Goal: Task Accomplishment & Management: Manage account settings

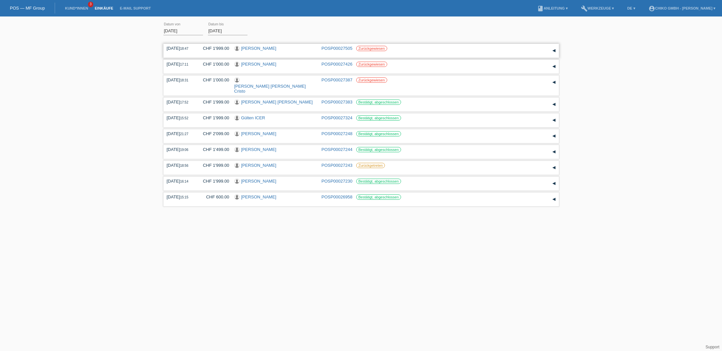
click at [264, 49] on link "[PERSON_NAME]" at bounding box center [258, 48] width 35 height 5
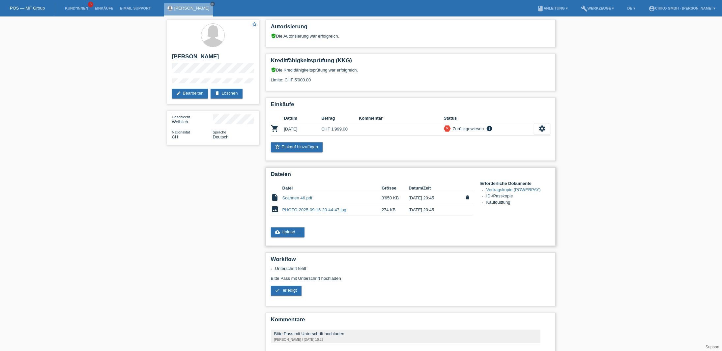
click at [304, 198] on link "Scannen 46.pdf" at bounding box center [298, 198] width 30 height 5
click at [313, 209] on link "PHOTO-2025-09-15-20-44-47.jpg" at bounding box center [315, 209] width 64 height 5
click at [109, 8] on link "Einkäufe" at bounding box center [103, 8] width 25 height 4
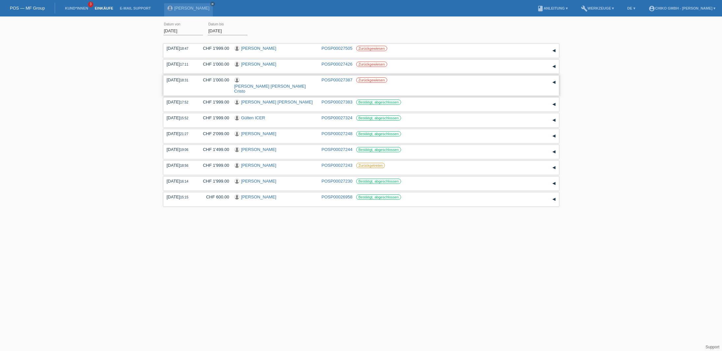
click at [281, 84] on link "[PERSON_NAME] [PERSON_NAME] Cristo" at bounding box center [270, 89] width 72 height 10
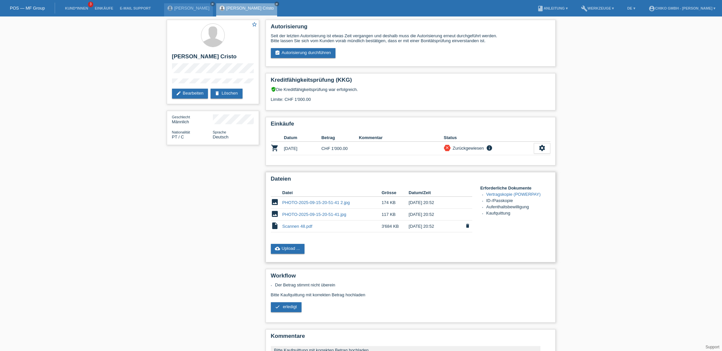
click at [300, 226] on link "Scannen 48.pdf" at bounding box center [298, 226] width 30 height 5
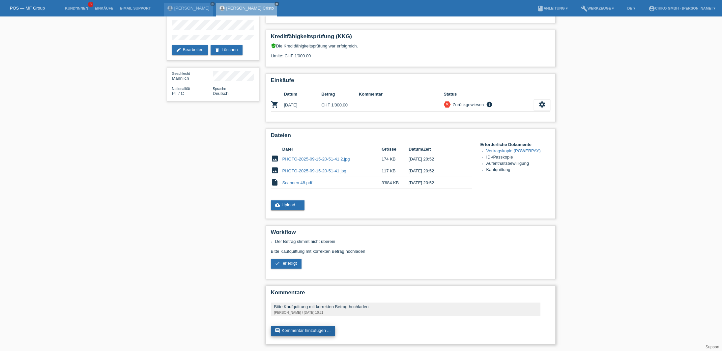
scroll to position [45, 0]
click at [311, 331] on link "comment Kommentar hinzufügen ..." at bounding box center [303, 331] width 65 height 10
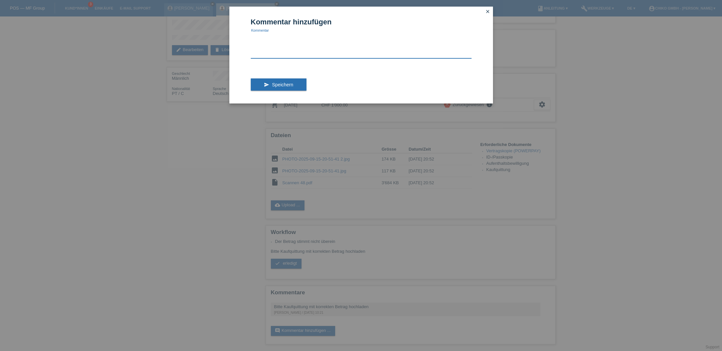
click at [265, 49] on textarea at bounding box center [361, 45] width 221 height 25
drag, startPoint x: 402, startPoint y: 36, endPoint x: 245, endPoint y: 34, distance: 157.6
click at [245, 34] on div "Kommentar hinzufügen Bitte die Kaufquitung ganz durchlesen : Barzahlung und Fin…" at bounding box center [361, 55] width 264 height 97
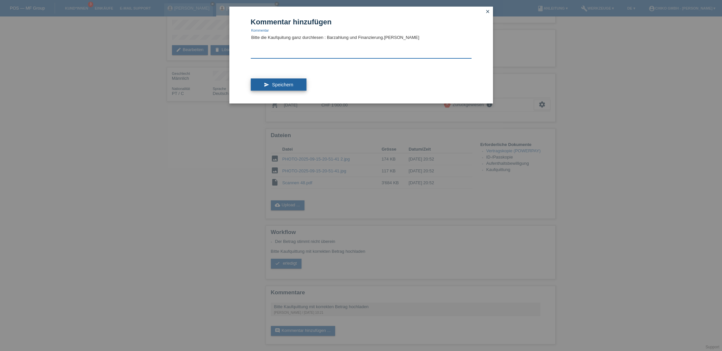
type textarea "Bitte die Kaufquitung ganz durchlesen : Barzahlung und Finanzierung.[PERSON_NAM…"
click at [286, 86] on span "Speichern" at bounding box center [282, 84] width 21 height 5
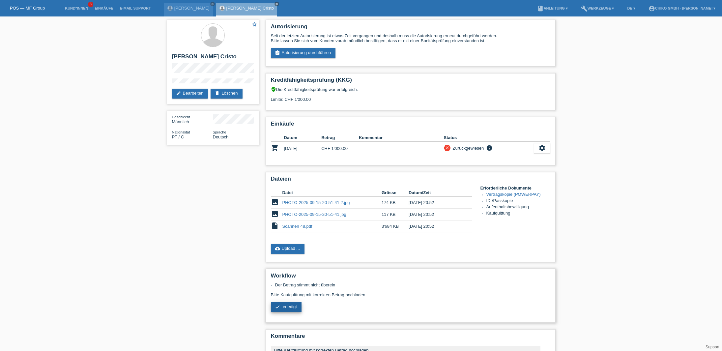
drag, startPoint x: 291, startPoint y: 307, endPoint x: 294, endPoint y: 307, distance: 3.4
click at [291, 307] on span "erledigt" at bounding box center [290, 306] width 14 height 5
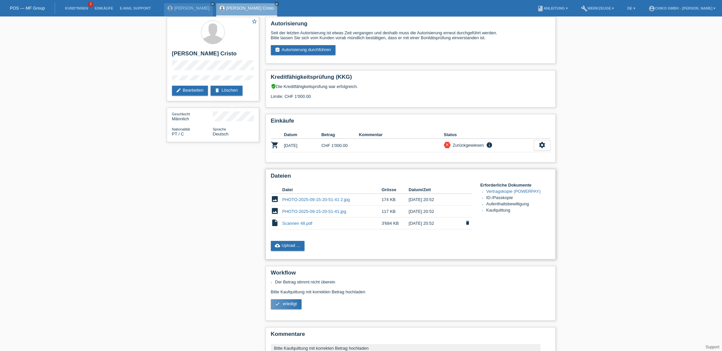
scroll to position [3, 0]
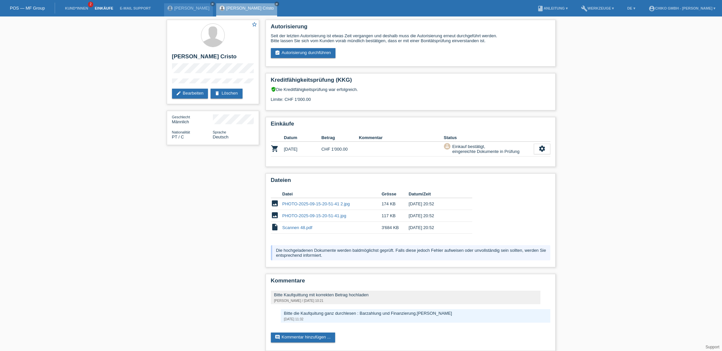
click at [107, 9] on link "Einkäufe" at bounding box center [103, 8] width 25 height 4
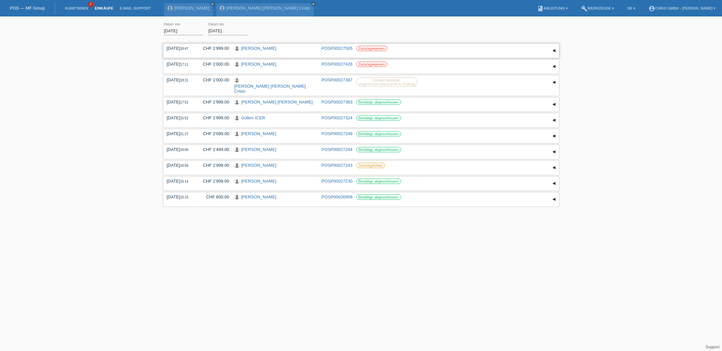
scroll to position [0, 0]
click at [289, 64] on div "[PERSON_NAME]" at bounding box center [275, 65] width 82 height 6
click at [255, 64] on link "[PERSON_NAME]" at bounding box center [258, 64] width 35 height 5
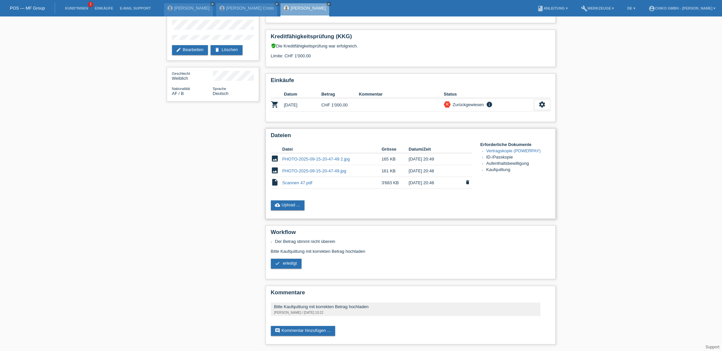
scroll to position [45, 0]
click at [294, 183] on link "Scannen 47.pdf" at bounding box center [298, 182] width 30 height 5
click at [308, 329] on link "comment Kommentar hinzufügen ..." at bounding box center [303, 331] width 65 height 10
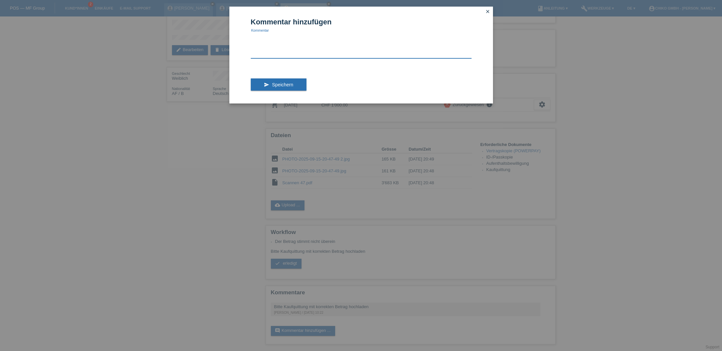
click at [268, 56] on textarea at bounding box center [361, 45] width 221 height 25
paste textarea "Bitte die Kaufquitung ganz durchlesen : Barzahlung und Finanzierung.Lg Singh"
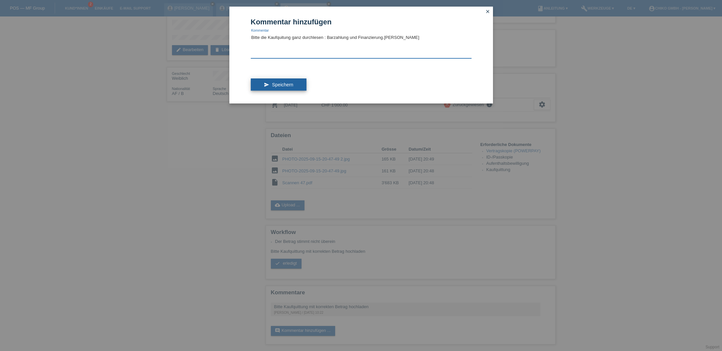
type textarea "Bitte die Kaufquitung ganz durchlesen : Barzahlung und Finanzierung.Lg Singh"
click at [285, 88] on button "send Speichern" at bounding box center [279, 84] width 56 height 13
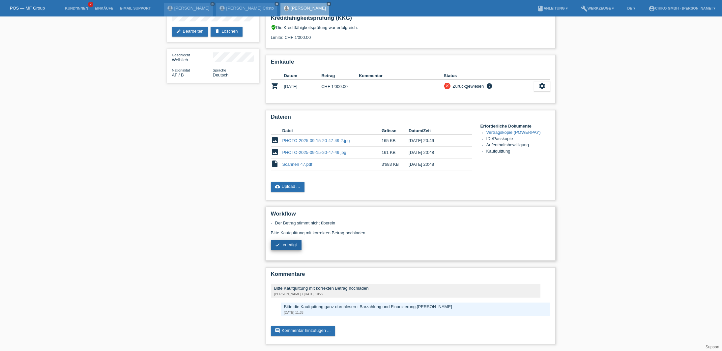
scroll to position [63, 0]
click at [295, 245] on span "erledigt" at bounding box center [290, 244] width 14 height 5
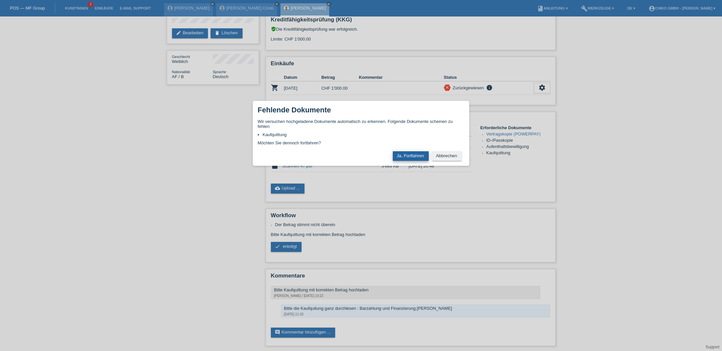
scroll to position [60, 0]
click at [415, 157] on button "Ja, Fortfahren" at bounding box center [411, 156] width 36 height 10
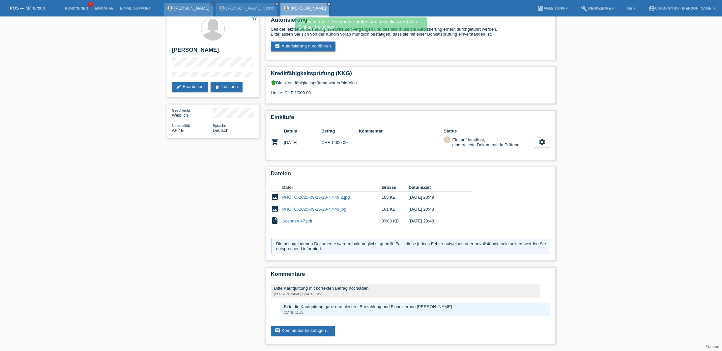
scroll to position [8, 0]
click at [181, 8] on link "[PERSON_NAME]" at bounding box center [191, 8] width 35 height 5
click at [182, 8] on link "[PERSON_NAME]" at bounding box center [191, 8] width 35 height 5
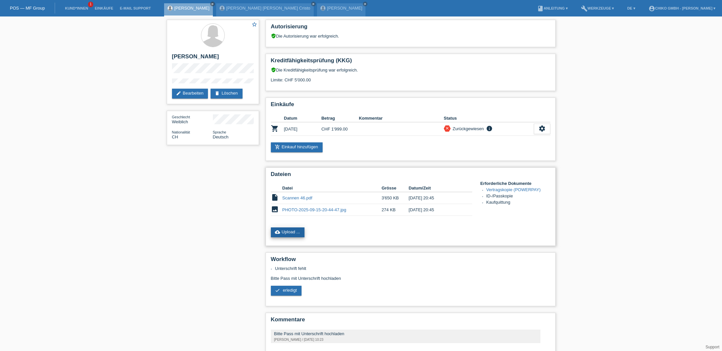
scroll to position [0, 0]
click at [292, 232] on link "cloud_upload Upload ..." at bounding box center [288, 232] width 34 height 10
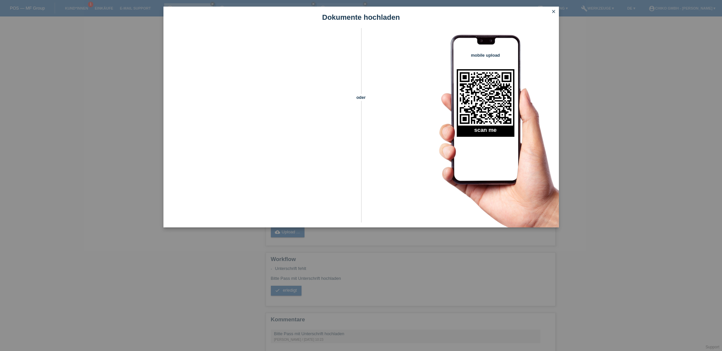
click at [553, 12] on icon "close" at bounding box center [553, 11] width 5 height 5
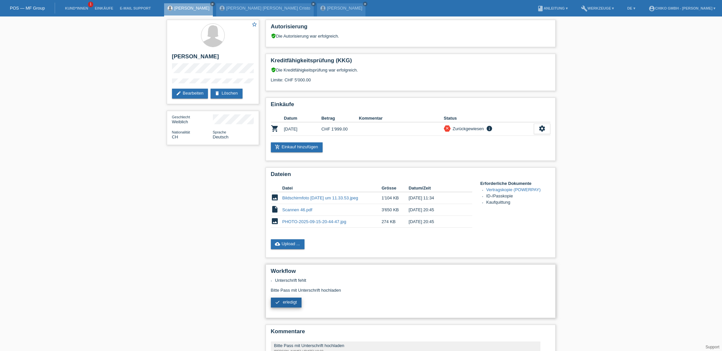
click at [290, 302] on span "erledigt" at bounding box center [290, 302] width 14 height 5
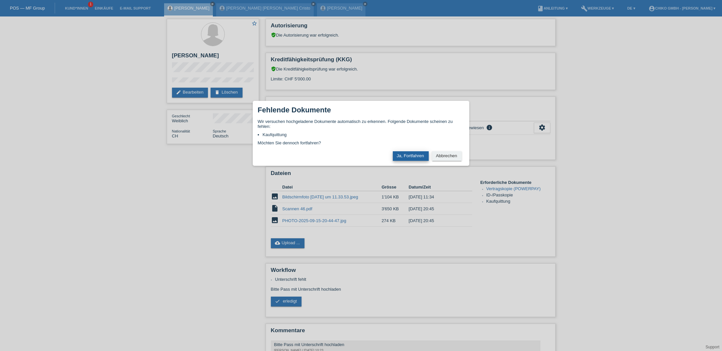
click at [406, 153] on button "Ja, Fortfahren" at bounding box center [411, 156] width 36 height 10
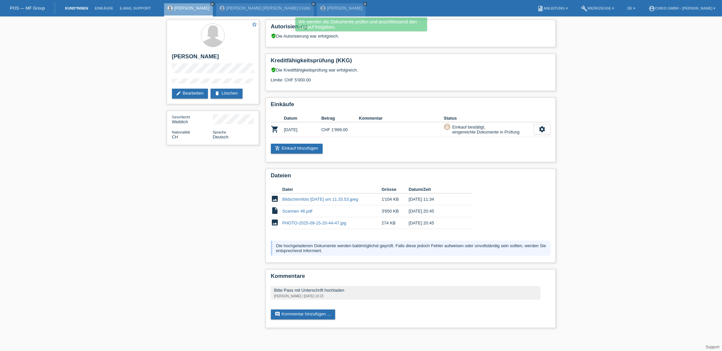
click at [76, 9] on link "Kund*innen" at bounding box center [77, 8] width 30 height 4
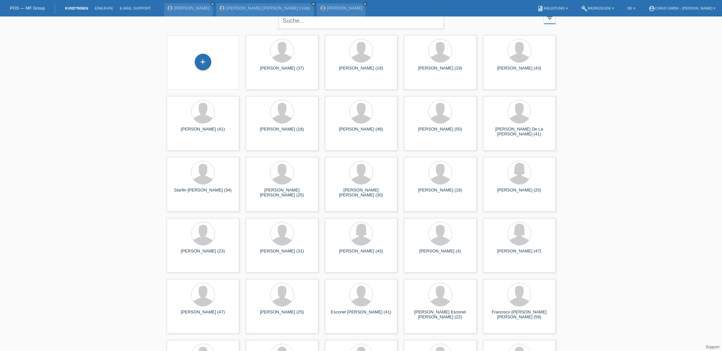
scroll to position [9, 0]
click at [364, 4] on icon "close" at bounding box center [365, 3] width 3 height 3
click at [312, 4] on icon "close" at bounding box center [313, 3] width 3 height 3
click at [211, 4] on icon "close" at bounding box center [212, 3] width 3 height 3
click at [105, 8] on link "Einkäufe" at bounding box center [103, 8] width 25 height 4
